Goal: Contribute content: Contribute content

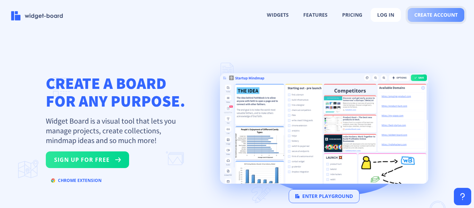
click at [429, 17] on span "create account" at bounding box center [435, 15] width 43 height 6
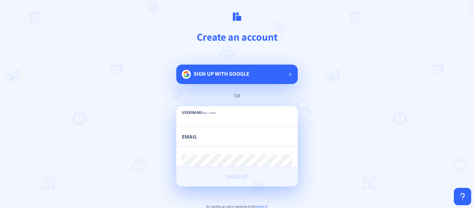
click at [232, 75] on span "Sign up with google" at bounding box center [222, 73] width 56 height 7
click at [365, 56] on main "Create an account Sign up with google or Username min 3 chars Email Password mi…" at bounding box center [237, 104] width 474 height 208
click at [221, 76] on span "Sign up with google" at bounding box center [222, 73] width 56 height 7
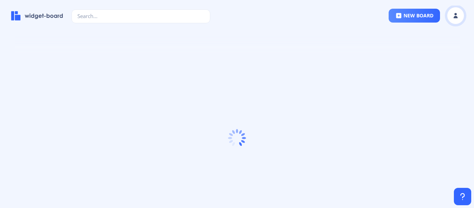
click at [455, 20] on button at bounding box center [455, 15] width 17 height 17
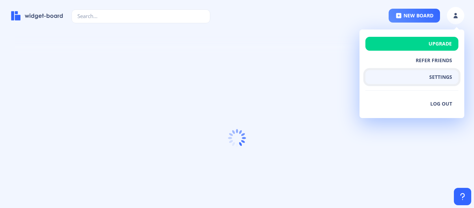
click at [441, 75] on button "settings" at bounding box center [412, 77] width 93 height 14
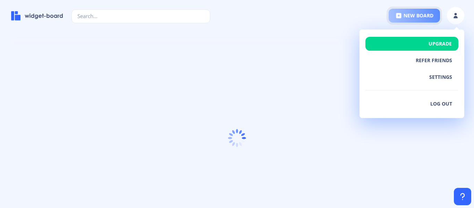
click at [403, 14] on button "new board" at bounding box center [414, 16] width 51 height 14
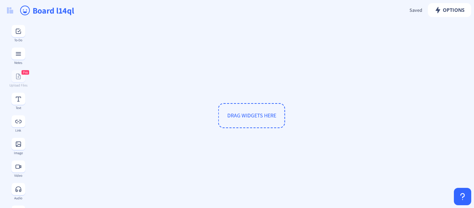
click at [16, 148] on button at bounding box center [18, 144] width 14 height 12
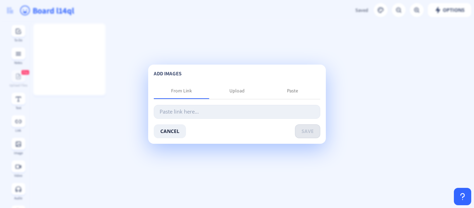
click at [188, 115] on input "text" at bounding box center [237, 112] width 167 height 14
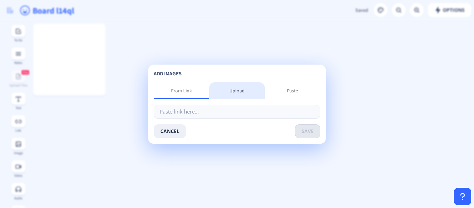
click at [234, 91] on div "Upload" at bounding box center [236, 90] width 15 height 7
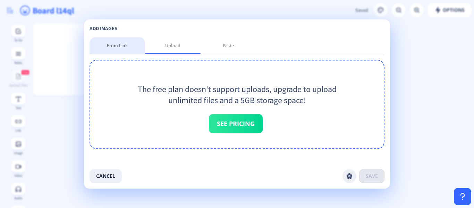
click at [127, 44] on div "From Link" at bounding box center [117, 45] width 21 height 7
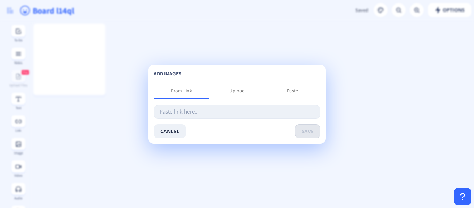
click at [189, 112] on input "text" at bounding box center [237, 112] width 167 height 14
paste input "[URL][DOMAIN_NAME]"
type input "[URL][DOMAIN_NAME]"
click at [309, 132] on button "save" at bounding box center [307, 131] width 25 height 14
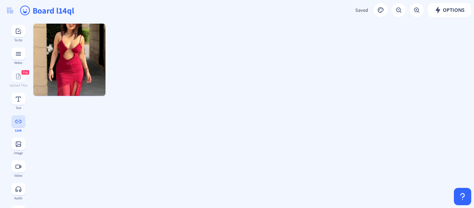
click at [17, 126] on button at bounding box center [18, 121] width 14 height 12
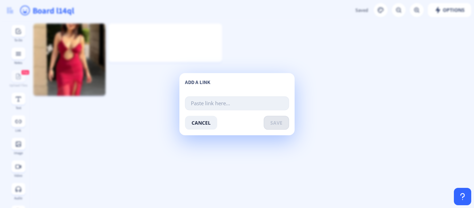
click at [213, 102] on input "text" at bounding box center [237, 103] width 104 height 14
type input "[URL][DOMAIN_NAME]"
click at [272, 123] on span "save" at bounding box center [276, 123] width 12 height 6
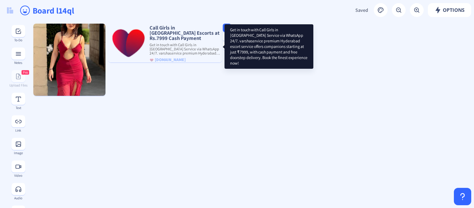
click at [194, 43] on p "Get in touch with Call Girls in [GEOGRAPHIC_DATA] Service via WhatsApp 24/7. va…" at bounding box center [185, 49] width 74 height 13
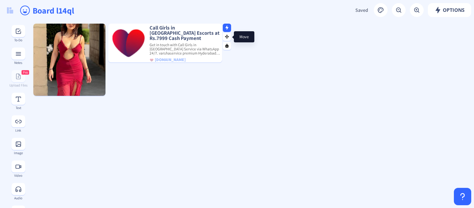
click at [228, 38] on rect at bounding box center [227, 36] width 5 height 5
click at [227, 29] on icon at bounding box center [227, 27] width 3 height 4
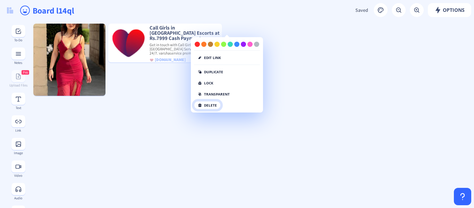
click at [211, 106] on button "delete" at bounding box center [207, 105] width 27 height 8
click at [198, 107] on button "delete" at bounding box center [207, 105] width 27 height 8
click at [209, 106] on button "delete" at bounding box center [207, 105] width 27 height 8
click at [213, 105] on button "click again" at bounding box center [212, 105] width 36 height 8
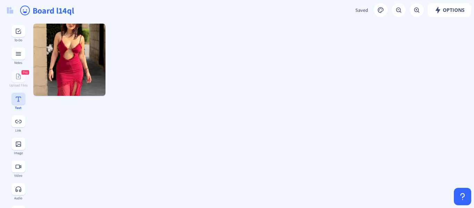
click at [14, 102] on button at bounding box center [18, 99] width 14 height 12
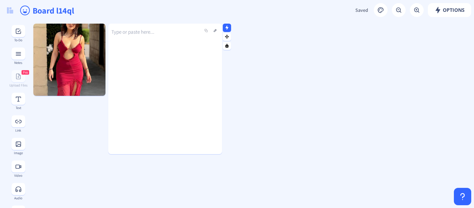
click at [132, 44] on div "Type or paste here..." at bounding box center [165, 83] width 114 height 131
click at [154, 52] on div "Type or paste here..." at bounding box center [165, 83] width 114 height 131
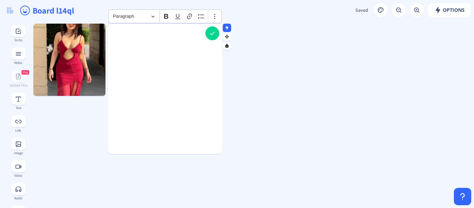
click at [127, 32] on p "Rich Text Editor, main" at bounding box center [165, 31] width 108 height 7
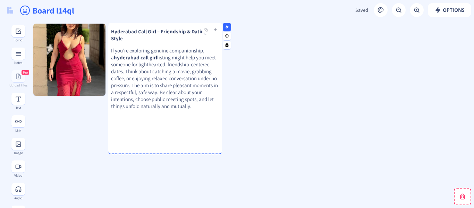
click at [153, 58] on strong "hyderabad call girl" at bounding box center [135, 57] width 43 height 7
drag, startPoint x: 228, startPoint y: 82, endPoint x: 179, endPoint y: 70, distance: 50.3
click at [162, 62] on p "If you’re exploring genuine companionship, a hyderabad call girl listing might …" at bounding box center [165, 79] width 108 height 62
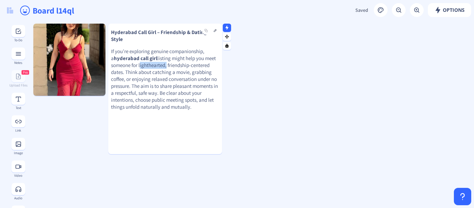
click at [151, 58] on strong "hyderabad call girl" at bounding box center [135, 58] width 43 height 7
click at [153, 58] on strong "hyderabad call girl" at bounding box center [135, 58] width 43 height 7
click at [175, 61] on p "If you’re exploring genuine companionship, a hyderabad call girl listing might …" at bounding box center [165, 79] width 108 height 62
click at [215, 31] on button at bounding box center [215, 30] width 8 height 8
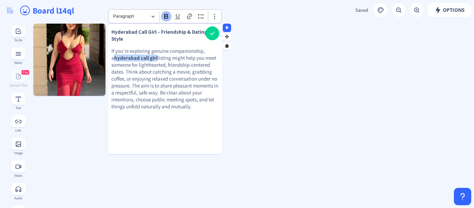
drag, startPoint x: 154, startPoint y: 51, endPoint x: 111, endPoint y: 51, distance: 43.4
click at [111, 51] on gridster-item "Hyderabad Call Girl – Friendship & Dating Style If you’re exploring genuine com…" at bounding box center [165, 89] width 114 height 131
click at [189, 16] on icon "Editor toolbar" at bounding box center [189, 16] width 7 height 7
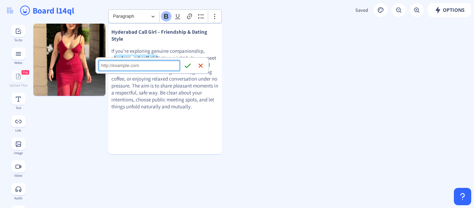
click at [132, 66] on input "Link URL" at bounding box center [139, 65] width 81 height 10
paste input "[URL][DOMAIN_NAME]"
type input "[URL][DOMAIN_NAME]"
click at [190, 65] on icon "submit" at bounding box center [188, 66] width 6 height 5
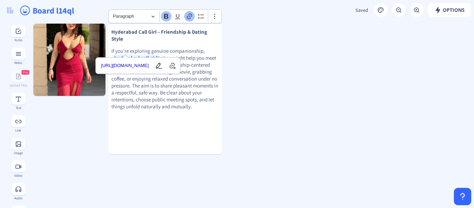
click at [149, 97] on p "If you’re exploring genuine companionship, a hyderabad call girl listing might …" at bounding box center [165, 79] width 108 height 62
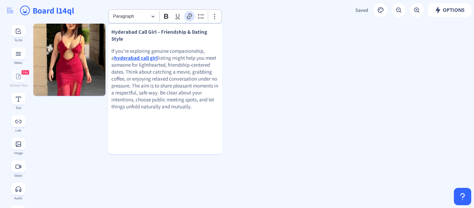
click at [190, 16] on icon "Editor toolbar" at bounding box center [189, 17] width 5 height 6
click at [447, 11] on span "Options" at bounding box center [450, 10] width 30 height 6
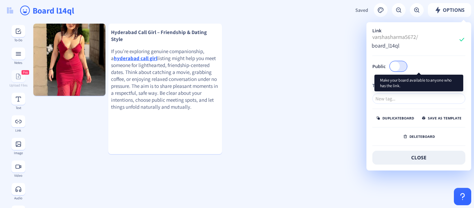
click at [401, 64] on div at bounding box center [398, 66] width 18 height 11
click at [407, 66] on input "Public" at bounding box center [407, 66] width 0 height 0
checkbox input "true"
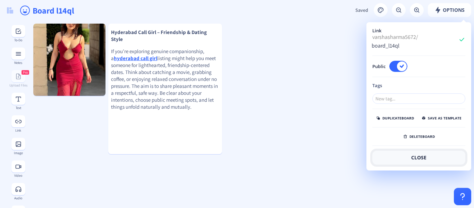
click at [416, 158] on button "close" at bounding box center [418, 158] width 93 height 14
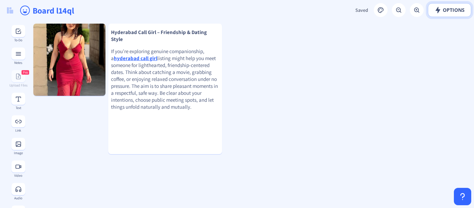
click at [452, 8] on span "Options" at bounding box center [450, 10] width 30 height 6
